Goal: Check status: Check status

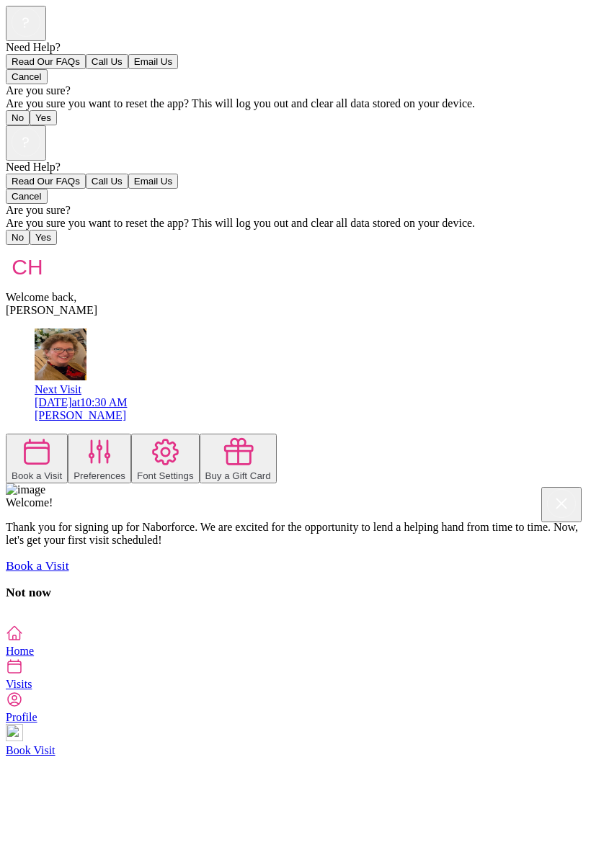
click at [23, 675] on icon at bounding box center [14, 666] width 17 height 17
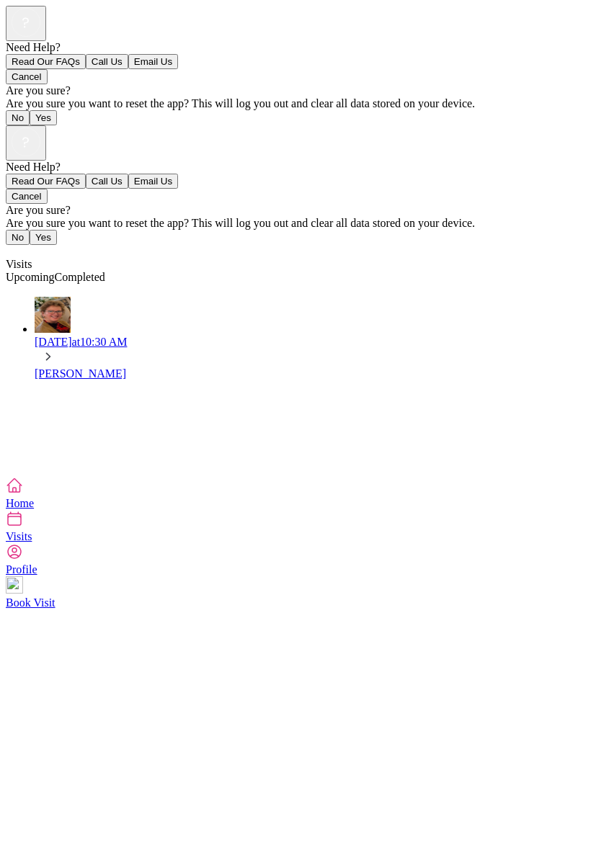
click at [35, 297] on img at bounding box center [53, 315] width 36 height 36
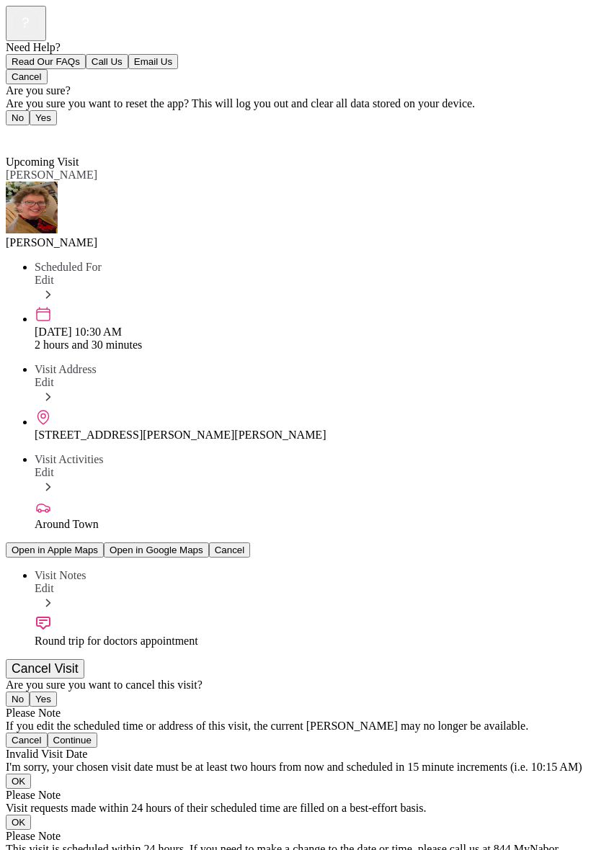
click at [37, 182] on img at bounding box center [32, 208] width 52 height 52
click at [26, 130] on span "Back" at bounding box center [26, 136] width 24 height 12
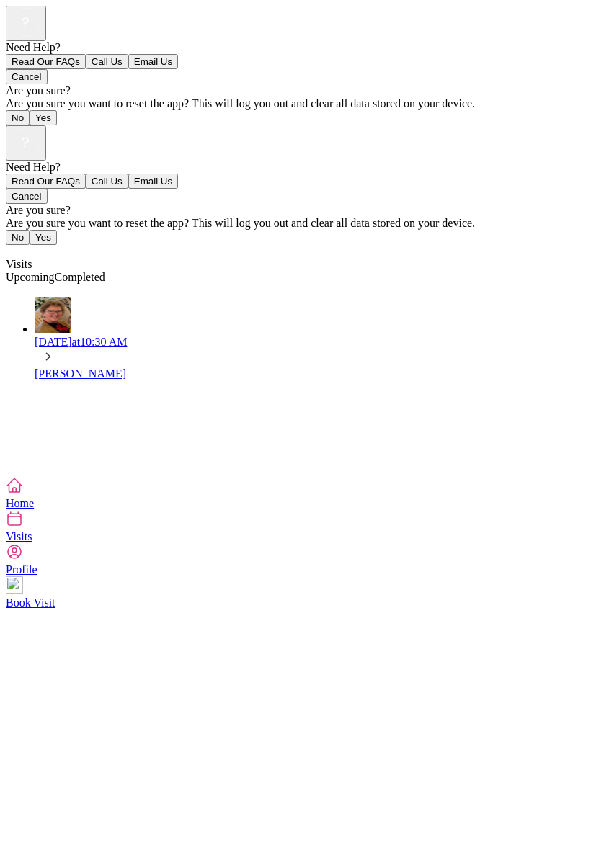
click at [23, 494] on icon at bounding box center [14, 485] width 17 height 17
